Goal: Task Accomplishment & Management: Use online tool/utility

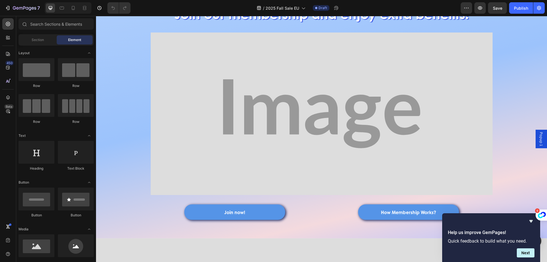
scroll to position [25, 0]
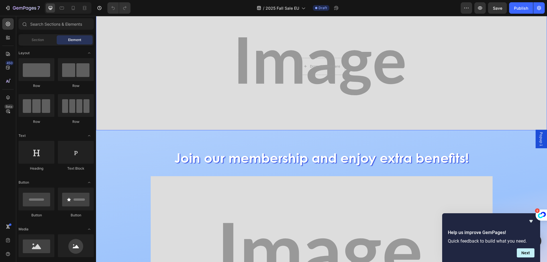
click at [214, 57] on div "Background Image" at bounding box center [321, 66] width 451 height 128
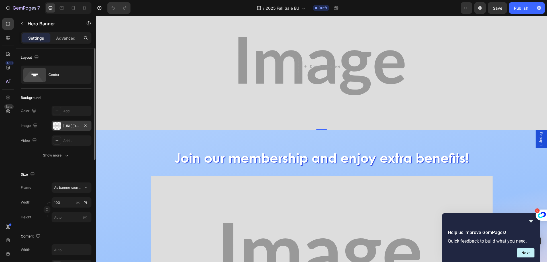
click at [70, 123] on div "[URL][DOMAIN_NAME]" at bounding box center [72, 126] width 40 height 10
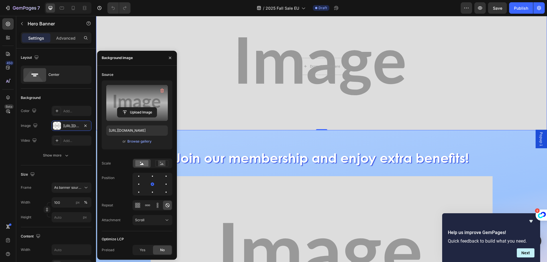
click at [148, 100] on label at bounding box center [137, 103] width 62 height 36
click at [148, 107] on input "file" at bounding box center [136, 112] width 39 height 10
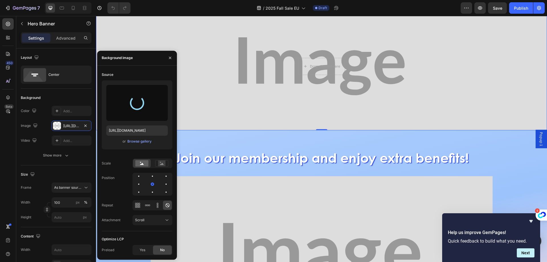
type input "[URL][DOMAIN_NAME]"
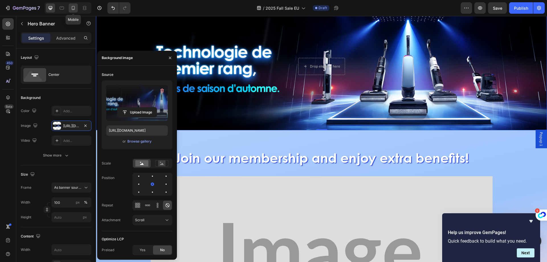
click at [70, 7] on div at bounding box center [73, 7] width 9 height 9
type input "100%"
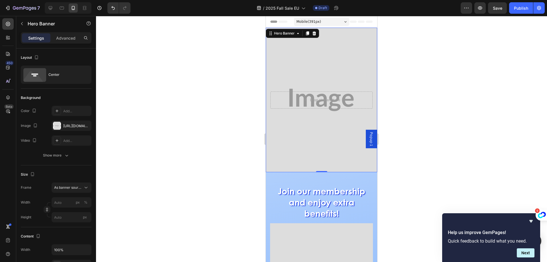
click at [285, 48] on div "Background Image" at bounding box center [321, 100] width 111 height 145
click at [61, 76] on div "Center" at bounding box center [65, 74] width 35 height 13
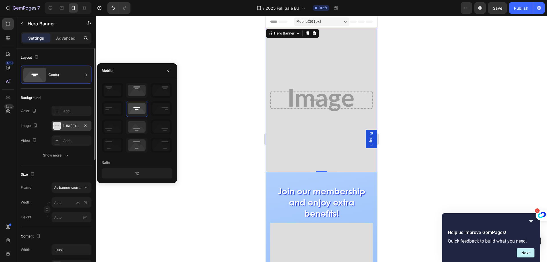
click at [65, 124] on div "[URL][DOMAIN_NAME]" at bounding box center [71, 125] width 17 height 5
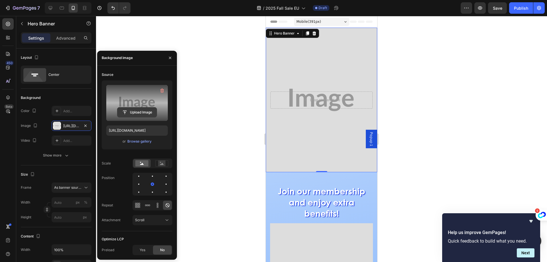
click at [132, 110] on input "file" at bounding box center [136, 112] width 39 height 10
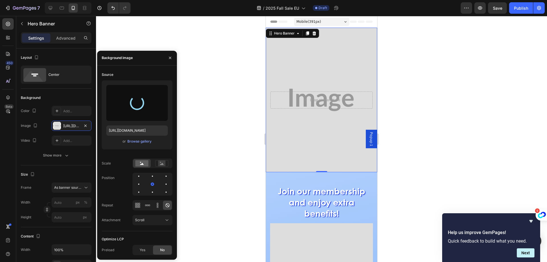
type input "[URL][DOMAIN_NAME]"
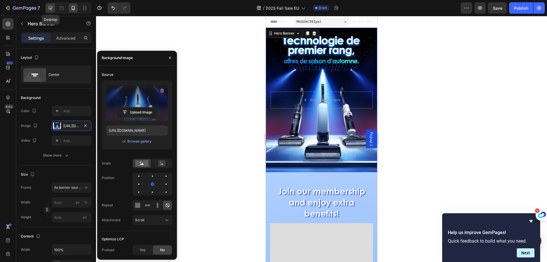
drag, startPoint x: 50, startPoint y: 11, endPoint x: 47, endPoint y: 12, distance: 3.0
click at [50, 11] on div at bounding box center [50, 7] width 9 height 9
type input "100"
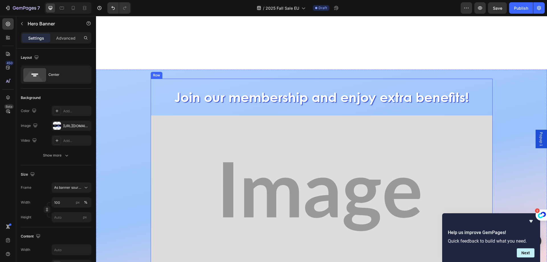
scroll to position [143, 0]
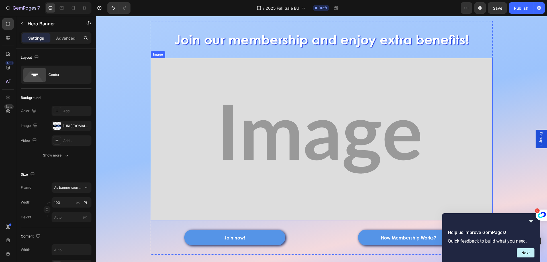
click at [254, 106] on img at bounding box center [322, 139] width 342 height 163
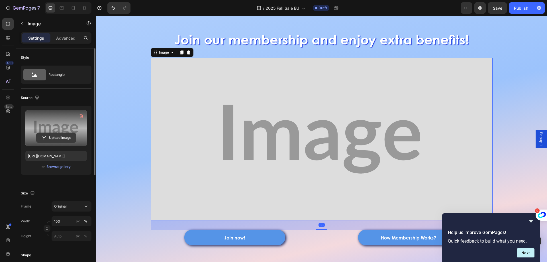
click at [54, 137] on input "file" at bounding box center [55, 138] width 39 height 10
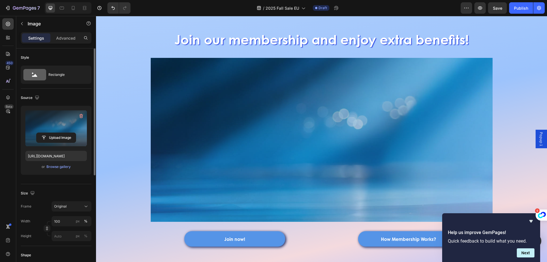
click at [215, 87] on img at bounding box center [322, 140] width 342 height 164
click at [318, 146] on img at bounding box center [322, 140] width 342 height 164
click at [531, 222] on icon "Hide survey" at bounding box center [531, 221] width 3 height 3
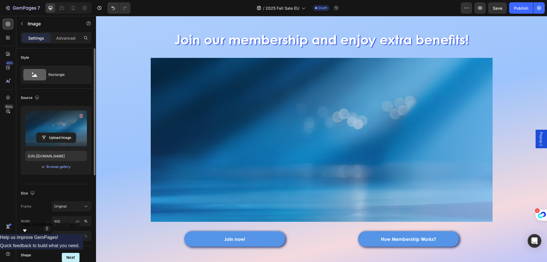
click at [288, 172] on img at bounding box center [322, 140] width 342 height 164
click at [53, 134] on input "file" at bounding box center [55, 138] width 39 height 10
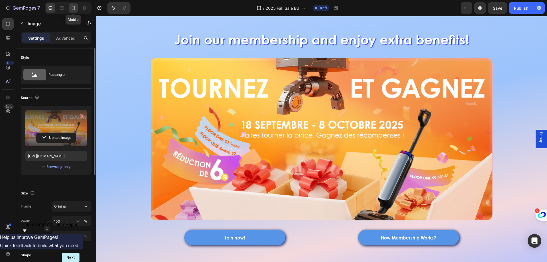
click at [74, 9] on icon at bounding box center [73, 9] width 1 height 1
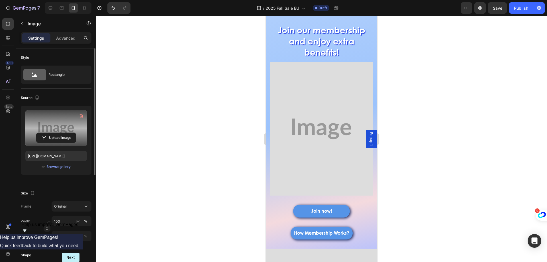
scroll to position [170, 0]
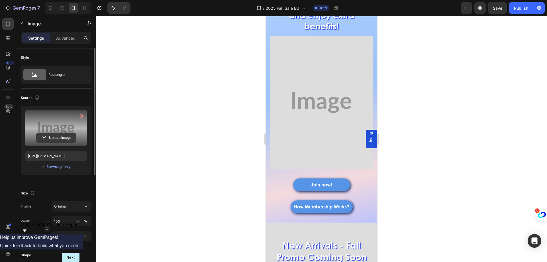
click at [60, 135] on input "file" at bounding box center [55, 138] width 39 height 10
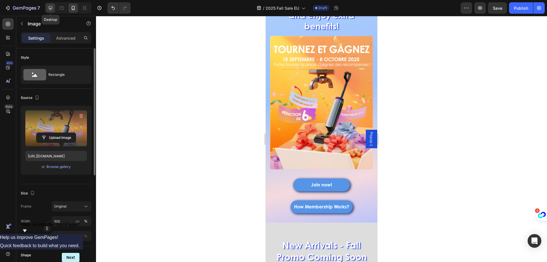
click at [47, 7] on div at bounding box center [50, 7] width 9 height 9
type input "[URL][DOMAIN_NAME]"
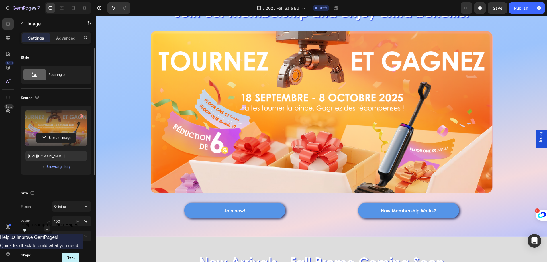
scroll to position [165, 0]
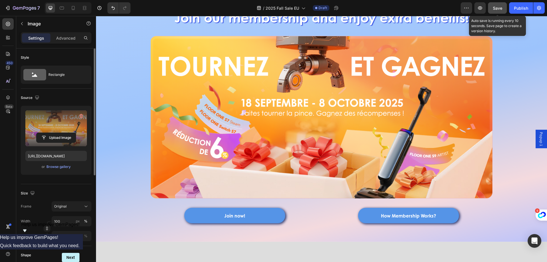
click at [498, 8] on span "Save" at bounding box center [497, 8] width 9 height 5
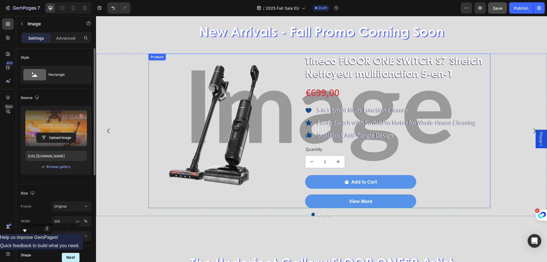
scroll to position [421, 0]
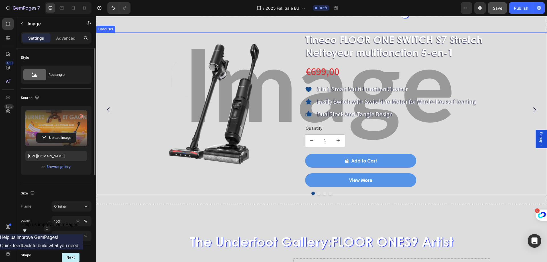
click at [123, 91] on div "Product Images Tineco FLOOR ONE SWITCH S7 Stretch Nettoyeur multifonction 5-en-…" at bounding box center [319, 110] width 447 height 155
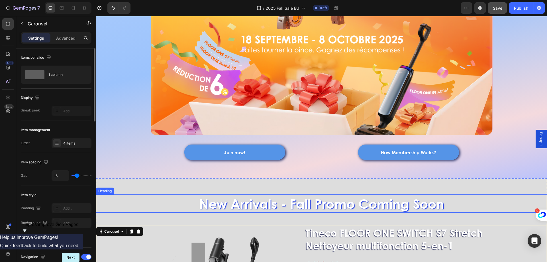
scroll to position [165, 0]
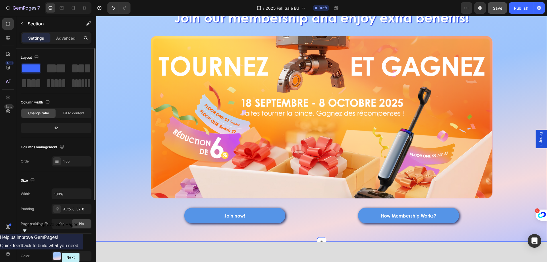
click at [119, 139] on div "Join our membership and enjoy extra benefits! Heading Image Join now! Button Ho…" at bounding box center [321, 111] width 451 height 243
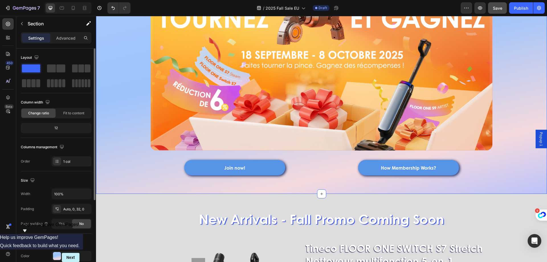
scroll to position [250, 0]
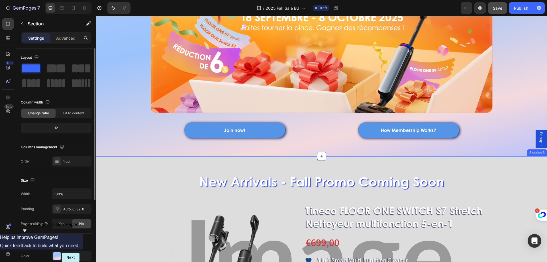
click at [131, 169] on div "New Arrivals - Fall Promo Coming Soon Heading Product Images Tineco FLOOR ONE S…" at bounding box center [321, 265] width 451 height 201
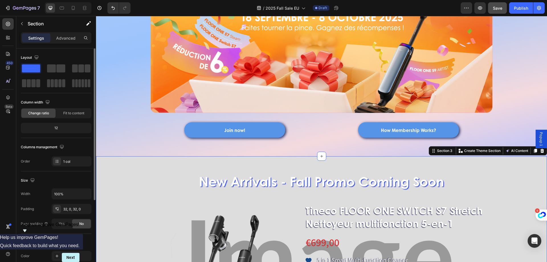
scroll to position [118, 0]
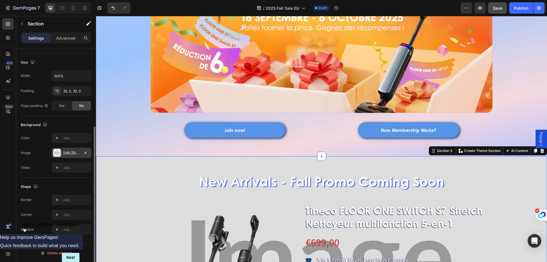
click at [62, 153] on div "[URL][DOMAIN_NAME]" at bounding box center [72, 153] width 40 height 10
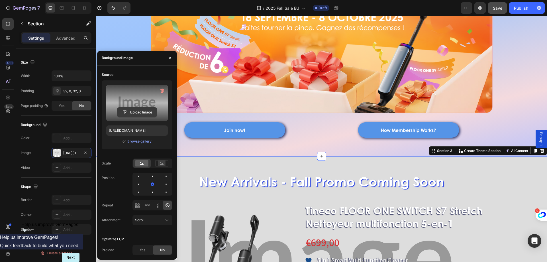
click at [143, 111] on input "file" at bounding box center [136, 112] width 39 height 10
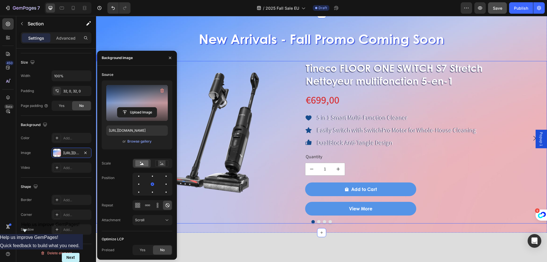
scroll to position [307, 0]
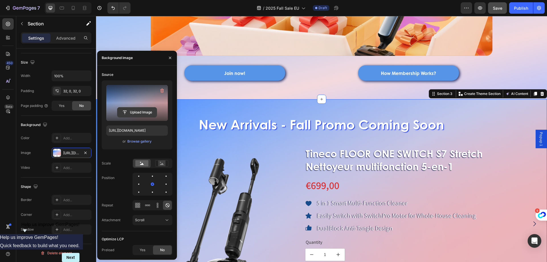
click at [137, 109] on input "file" at bounding box center [136, 112] width 39 height 10
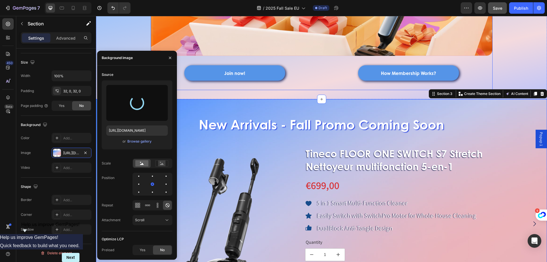
type input "[URL][DOMAIN_NAME]"
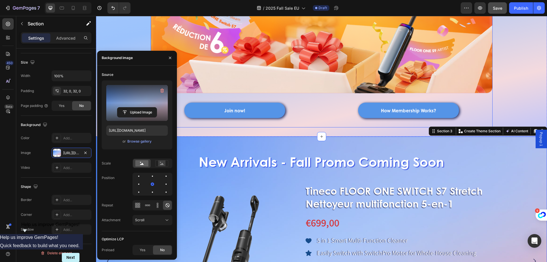
scroll to position [222, 0]
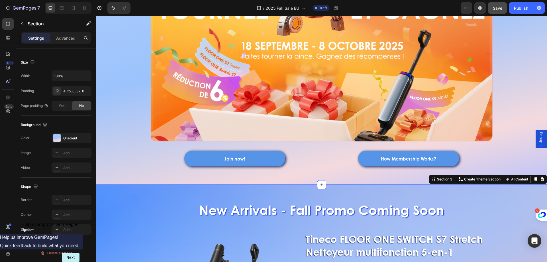
click at [131, 32] on div "Join our membership and enjoy extra benefits! Heading Image Join now! Button Ho…" at bounding box center [321, 54] width 451 height 243
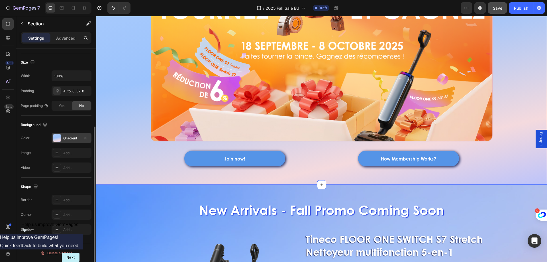
click at [72, 136] on div "Gradient" at bounding box center [71, 138] width 17 height 5
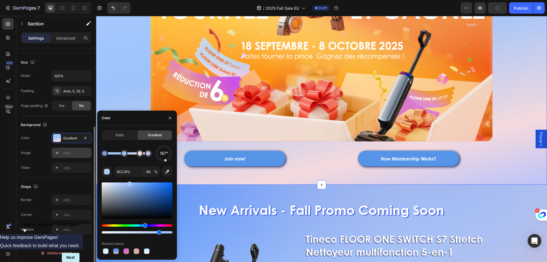
click at [69, 151] on div "Add..." at bounding box center [76, 153] width 27 height 5
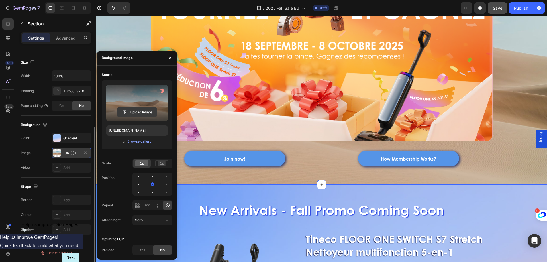
click at [135, 113] on input "file" at bounding box center [136, 112] width 39 height 10
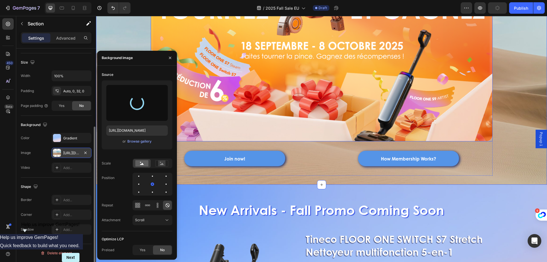
type input "[URL][DOMAIN_NAME]"
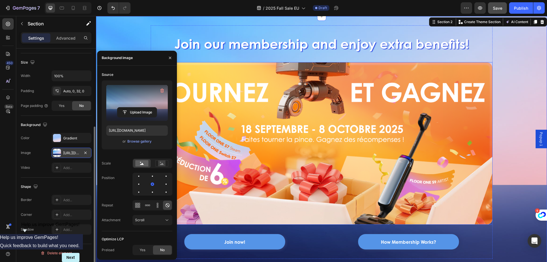
scroll to position [107, 0]
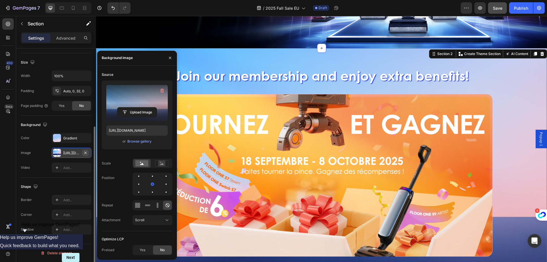
click at [86, 151] on icon "button" at bounding box center [85, 153] width 5 height 5
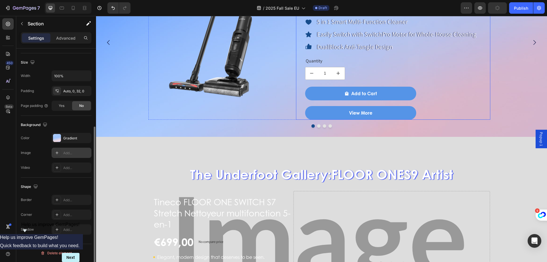
scroll to position [507, 0]
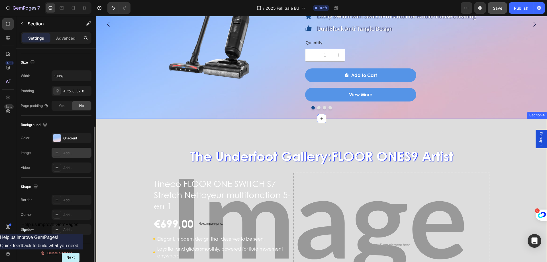
click at [119, 137] on div "The Underfoot Gallery: FLOOR ONE S9 Artist Heading Tineco FLOOR ONE SWITCH S7 S…" at bounding box center [321, 229] width 451 height 220
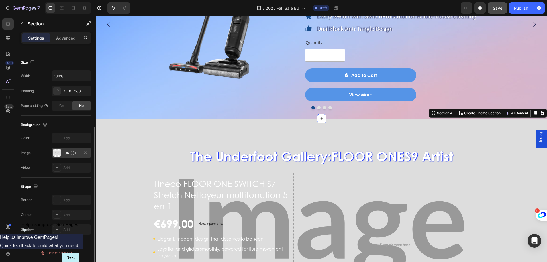
click at [68, 151] on div "[URL][DOMAIN_NAME]" at bounding box center [71, 153] width 17 height 5
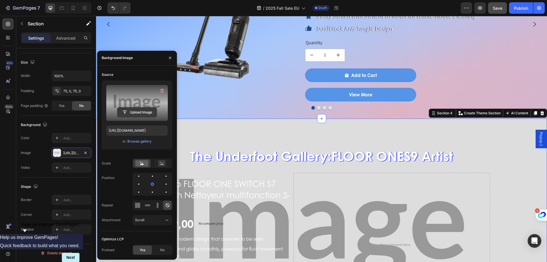
click at [139, 112] on input "file" at bounding box center [136, 112] width 39 height 10
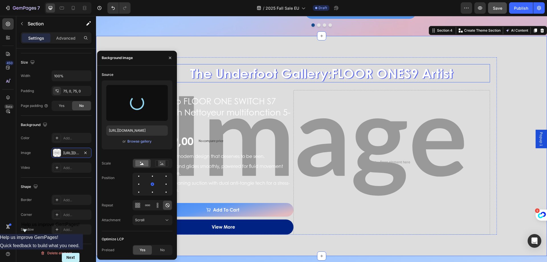
scroll to position [592, 0]
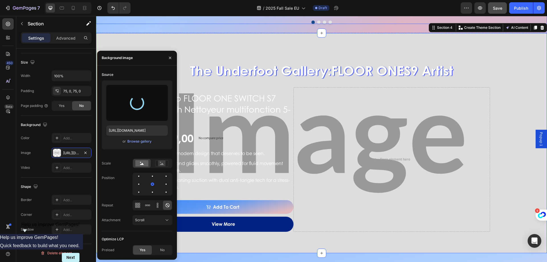
type input "[URL][DOMAIN_NAME]"
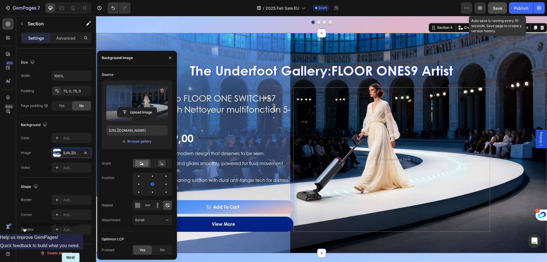
click at [495, 9] on span "Save" at bounding box center [497, 8] width 9 height 5
